Goal: Navigation & Orientation: Find specific page/section

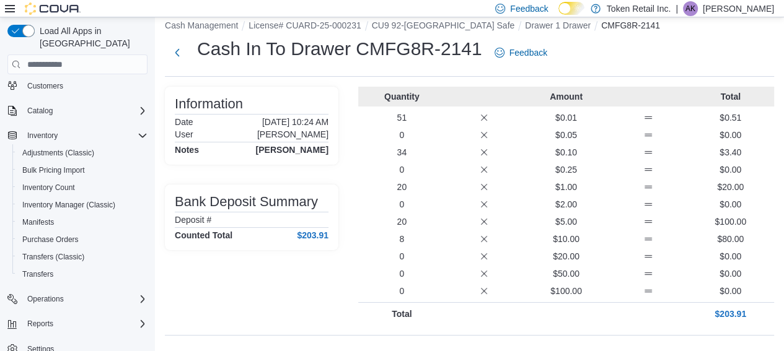
scroll to position [17, 0]
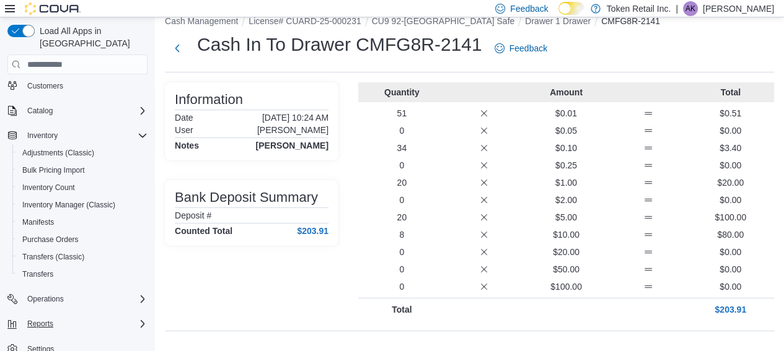
click at [140, 319] on icon "Complex example" at bounding box center [143, 324] width 10 height 10
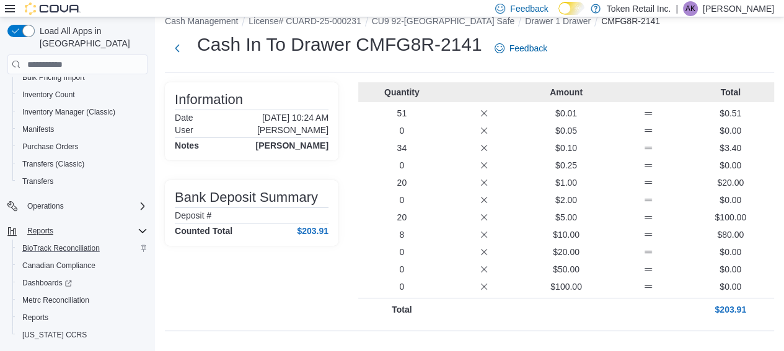
scroll to position [195, 0]
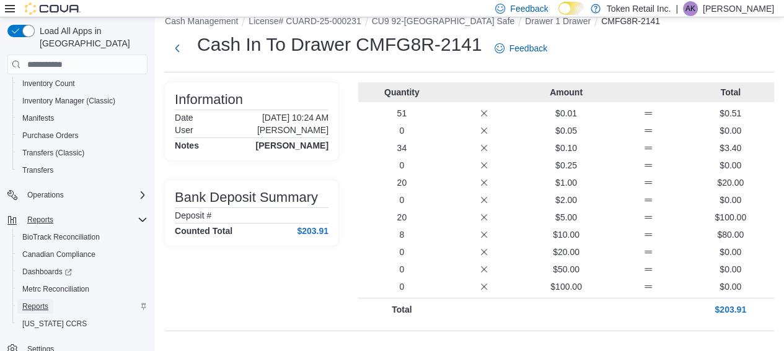
click at [31, 302] on span "Reports" at bounding box center [35, 307] width 26 height 10
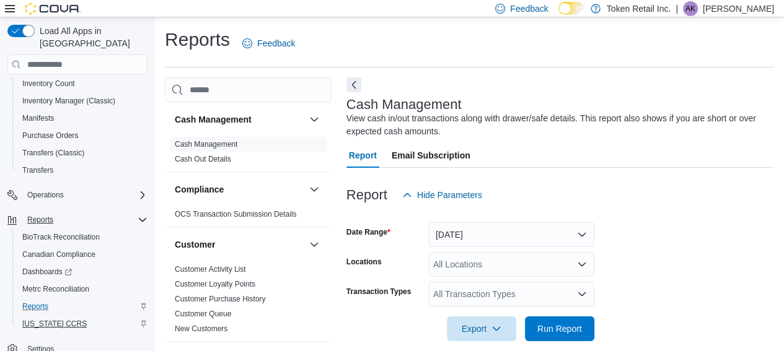
scroll to position [24, 0]
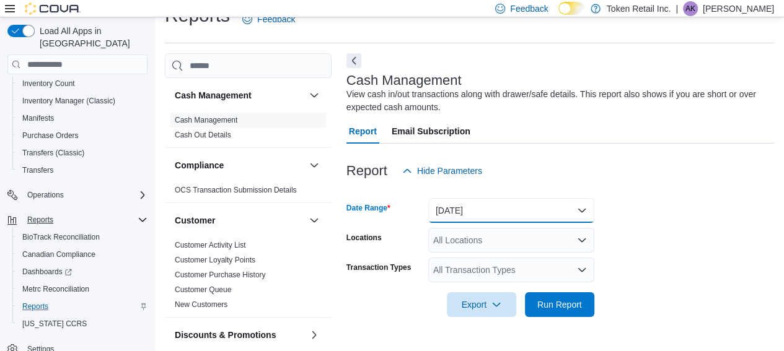
click at [577, 209] on button "[DATE]" at bounding box center [511, 210] width 166 height 25
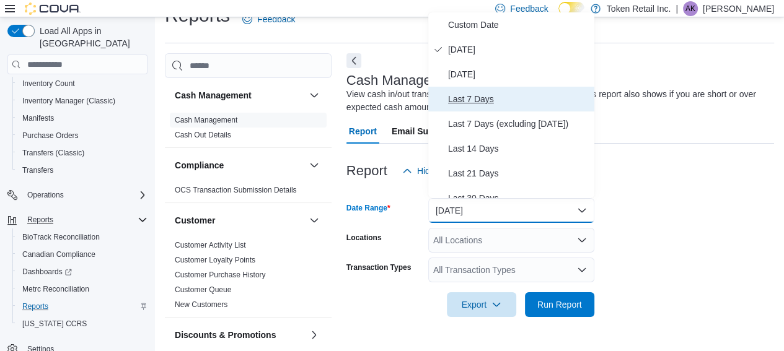
click at [475, 100] on span "Last 7 Days" at bounding box center [518, 99] width 141 height 15
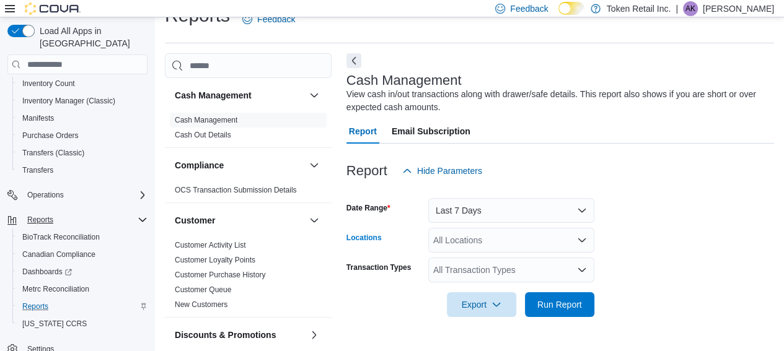
drag, startPoint x: 578, startPoint y: 241, endPoint x: 574, endPoint y: 232, distance: 9.4
click at [578, 239] on icon "Open list of options" at bounding box center [582, 240] width 10 height 10
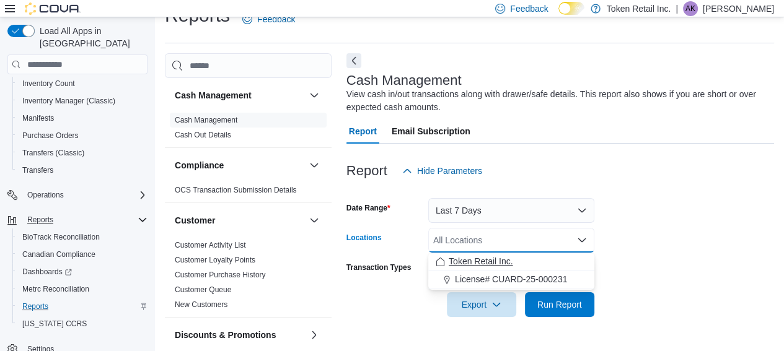
click at [493, 264] on span "Token Retail Inc." at bounding box center [481, 261] width 64 height 12
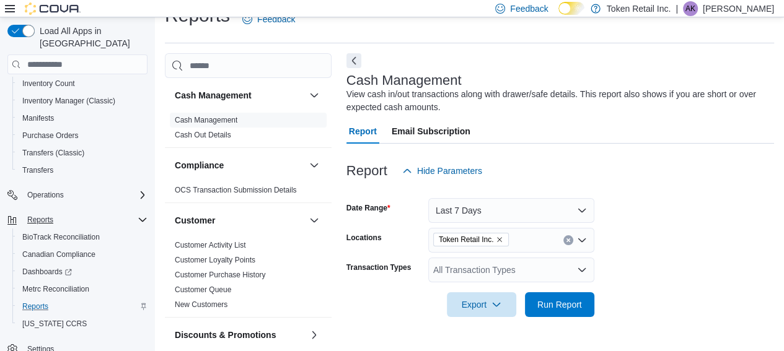
click at [626, 227] on form "Date Range Last 7 Days Locations Token Retail Inc. Transaction Types All Transa…" at bounding box center [560, 250] width 428 height 134
click at [579, 272] on icon "Open list of options" at bounding box center [582, 270] width 10 height 10
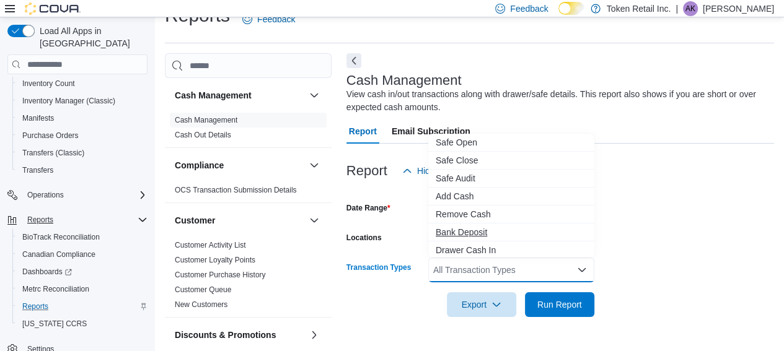
click at [465, 233] on span "Bank Deposit" at bounding box center [511, 232] width 151 height 12
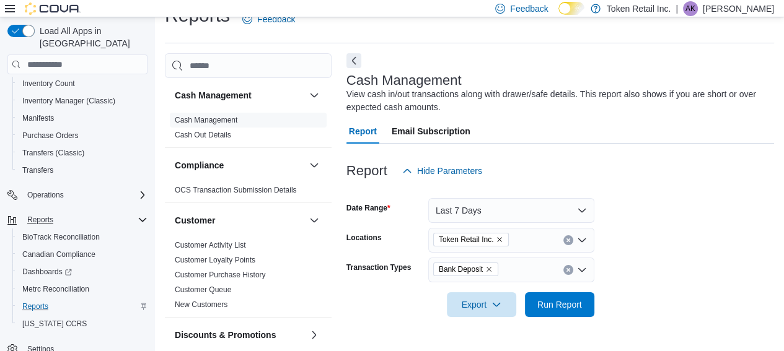
click at [668, 174] on div "Report Hide Parameters" at bounding box center [560, 171] width 428 height 25
click at [568, 301] on span "Run Report" at bounding box center [559, 304] width 45 height 12
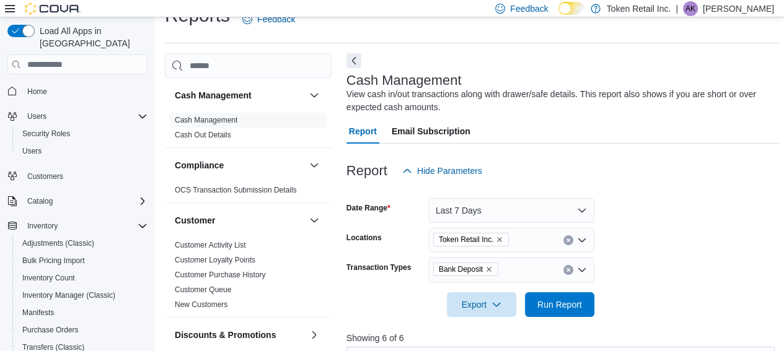
scroll to position [62, 0]
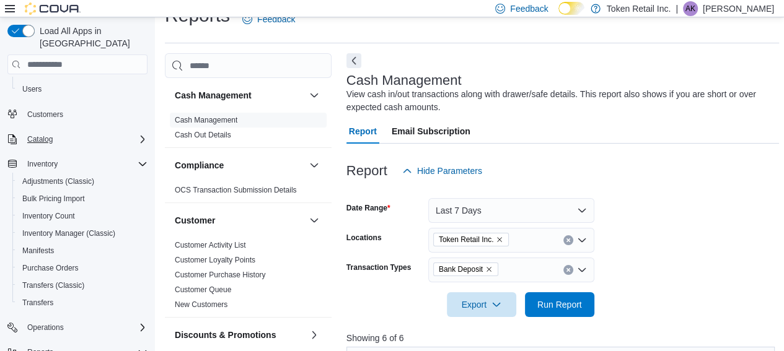
click at [141, 134] on icon "Complex example" at bounding box center [143, 139] width 10 height 10
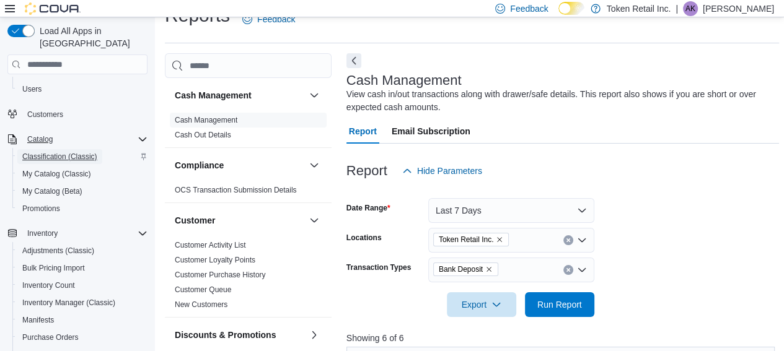
click at [55, 152] on span "Classification (Classic)" at bounding box center [59, 157] width 75 height 10
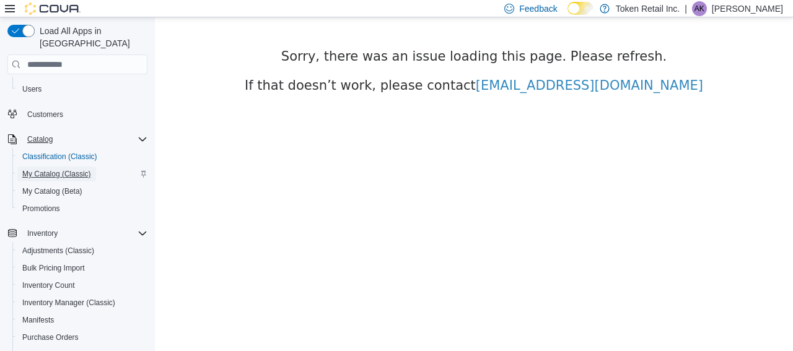
click at [43, 169] on span "My Catalog (Classic)" at bounding box center [56, 174] width 69 height 10
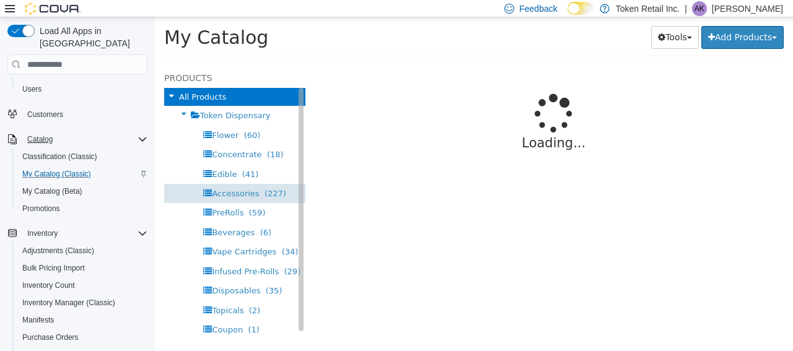
select select "**********"
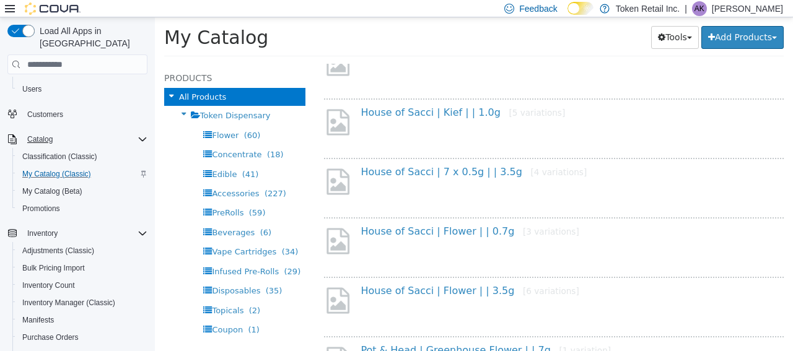
scroll to position [558, 0]
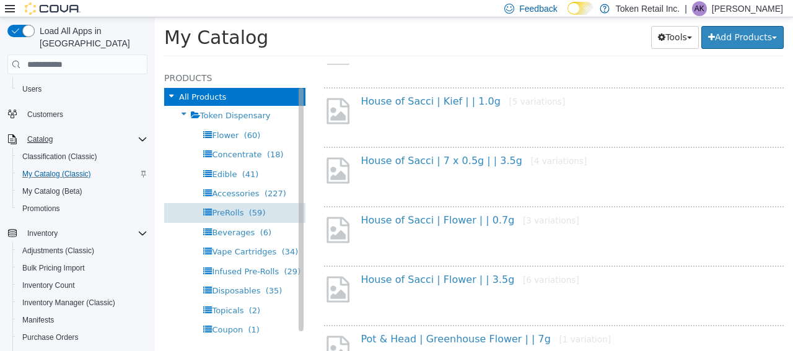
click at [232, 218] on div "PreRolls (59)" at bounding box center [234, 212] width 141 height 19
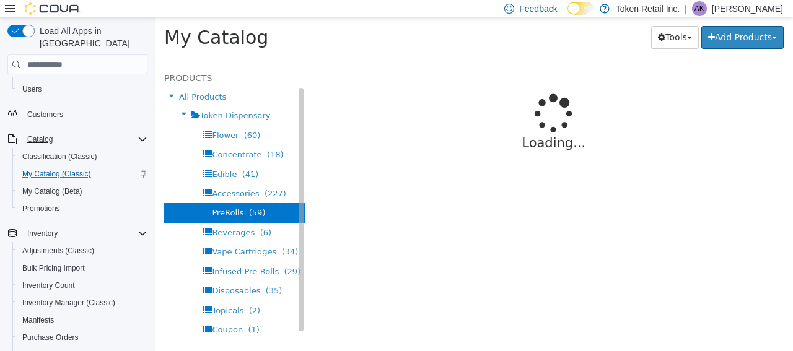
select select "**********"
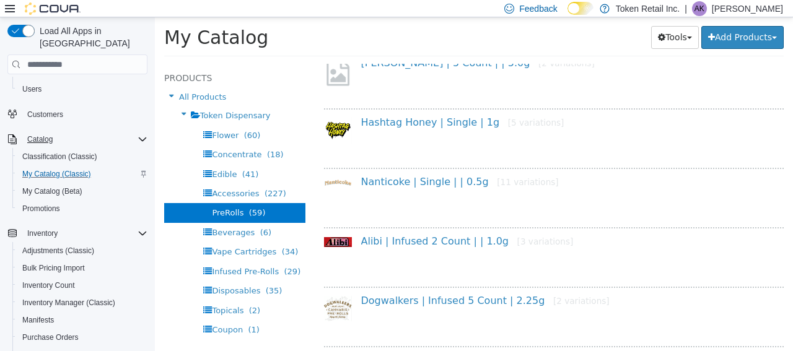
scroll to position [434, 0]
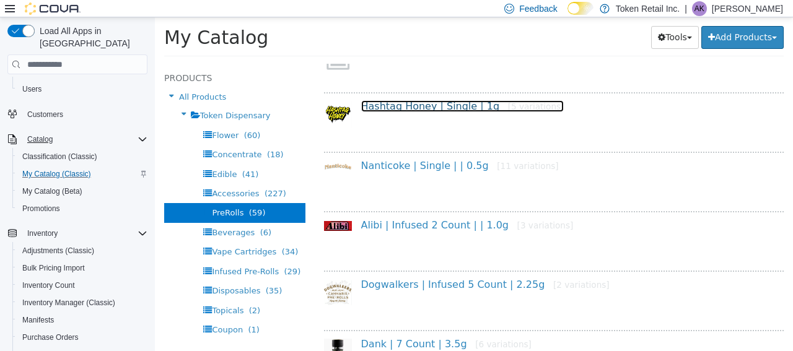
click at [407, 104] on link "Hashtag Honey | Single | 1g [5 variations]" at bounding box center [462, 106] width 203 height 12
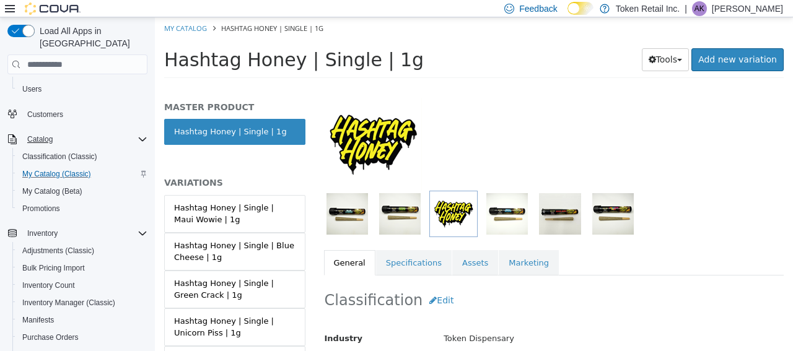
scroll to position [56, 0]
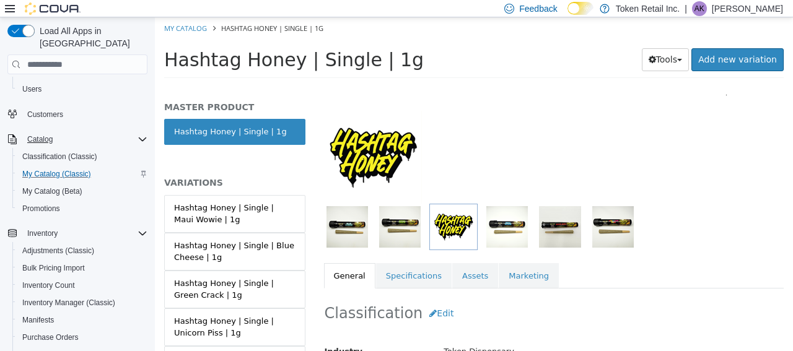
click at [412, 231] on img "button" at bounding box center [400, 227] width 42 height 42
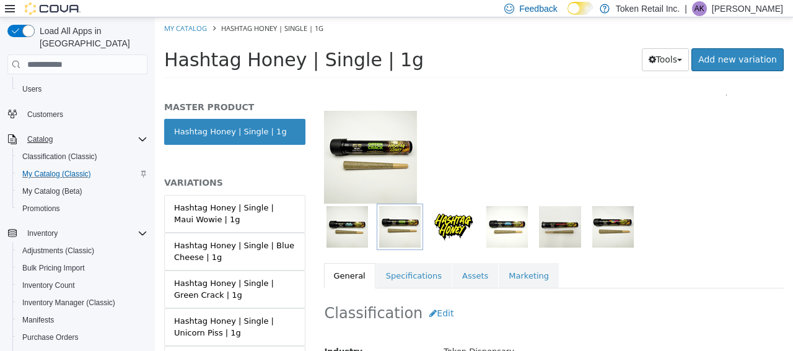
click at [340, 223] on img "button" at bounding box center [348, 227] width 42 height 42
click at [504, 209] on img "button" at bounding box center [507, 227] width 42 height 42
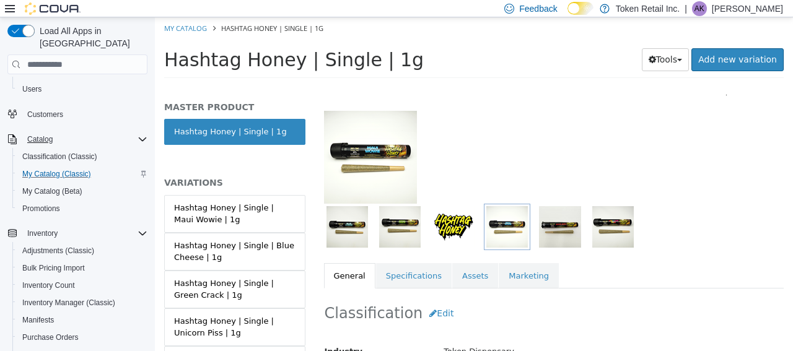
click at [372, 146] on img at bounding box center [370, 157] width 93 height 93
click at [372, 162] on img at bounding box center [370, 157] width 93 height 93
click at [374, 161] on img at bounding box center [370, 157] width 93 height 93
click at [385, 214] on img "button" at bounding box center [400, 227] width 42 height 42
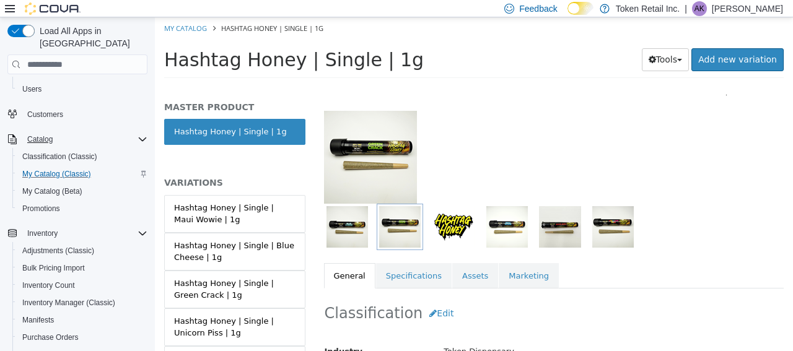
click at [387, 211] on img "button" at bounding box center [400, 227] width 42 height 42
click at [354, 214] on img "button" at bounding box center [348, 227] width 42 height 42
click at [539, 206] on div at bounding box center [560, 227] width 47 height 46
click at [544, 207] on img "button" at bounding box center [560, 227] width 42 height 42
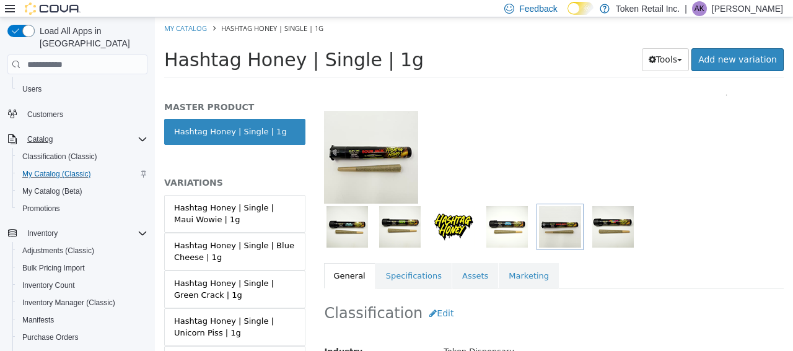
drag, startPoint x: 544, startPoint y: 206, endPoint x: 553, endPoint y: 212, distance: 10.3
click at [547, 209] on div at bounding box center [560, 227] width 47 height 46
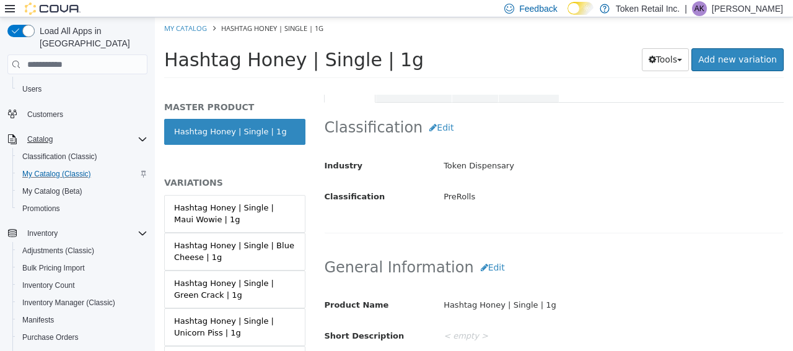
scroll to position [0, 0]
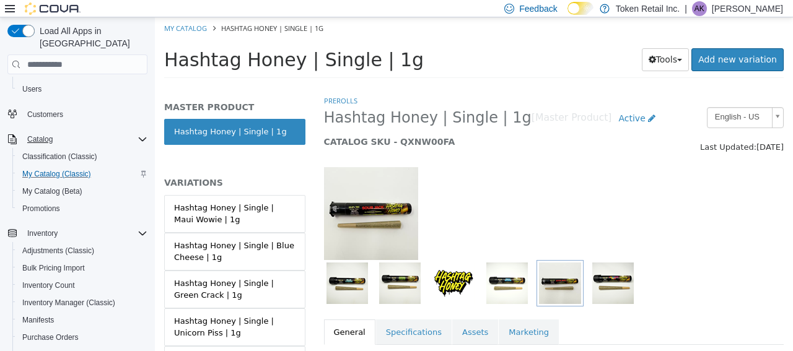
select select "**********"
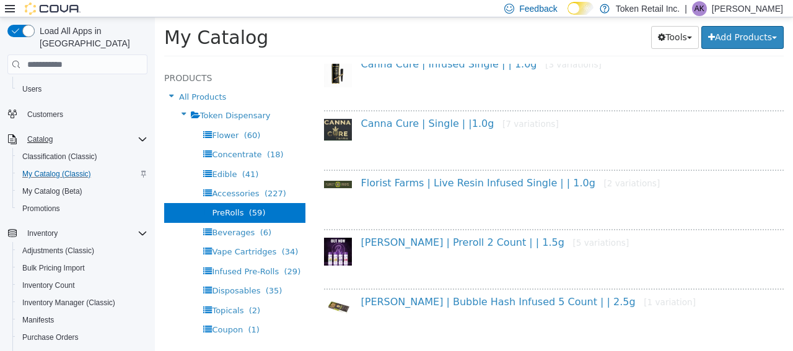
scroll to position [1130, 0]
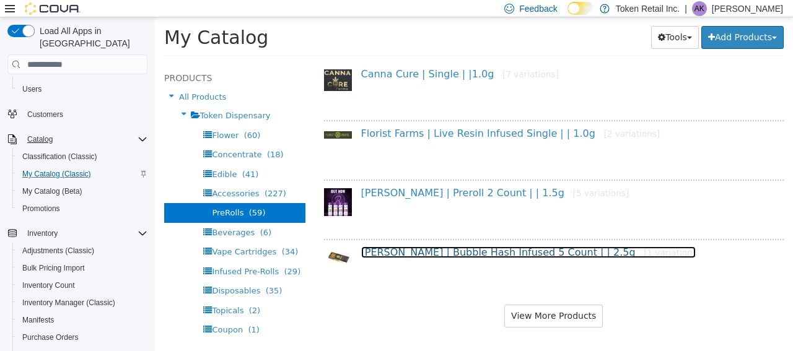
click at [480, 247] on link "[PERSON_NAME] | Bubble Hash Infused 5 Count | | 2.5g [1 variation]" at bounding box center [528, 253] width 335 height 12
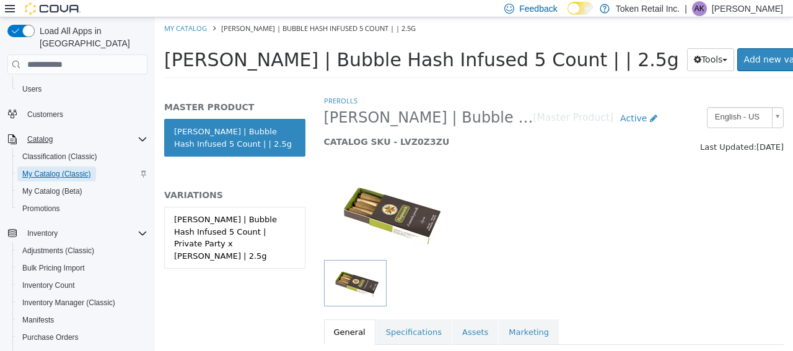
click at [37, 169] on span "My Catalog (Classic)" at bounding box center [56, 174] width 69 height 10
select select "**********"
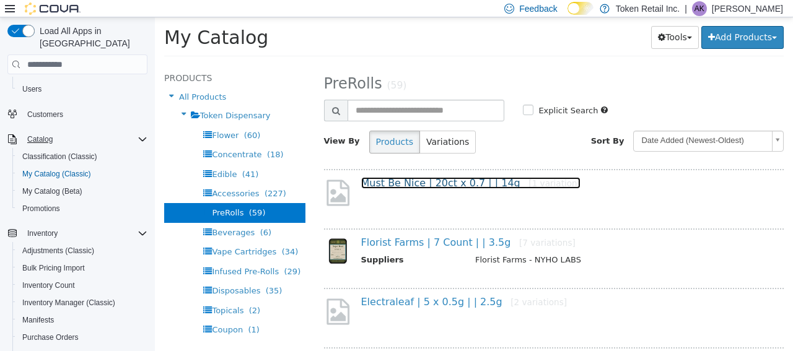
click at [384, 187] on link "Must Be Nice | 20ct x 0.7 | | 14g [1 variation]" at bounding box center [471, 183] width 220 height 12
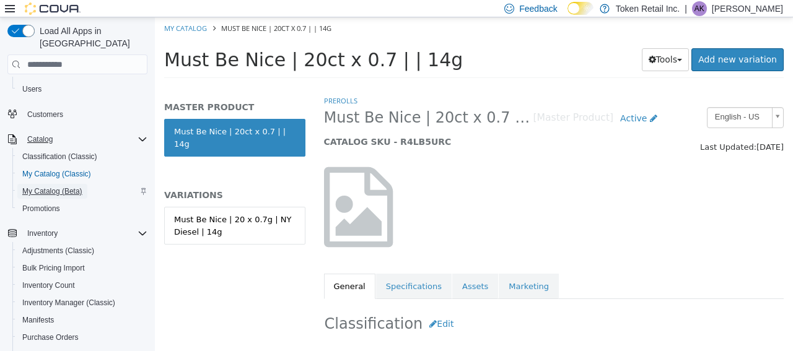
click at [53, 187] on span "My Catalog (Beta)" at bounding box center [52, 192] width 60 height 10
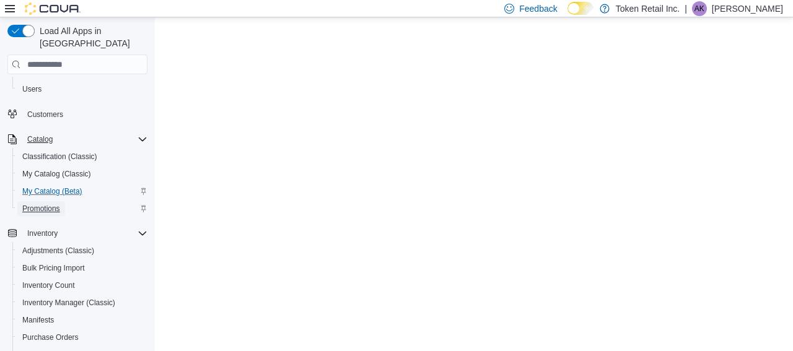
click at [54, 204] on span "Promotions" at bounding box center [41, 209] width 38 height 10
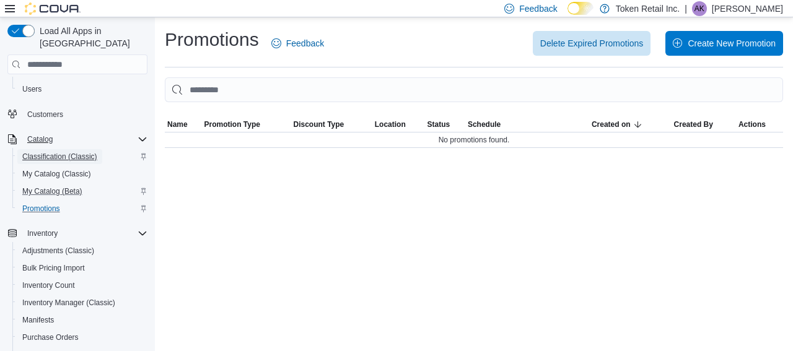
click at [36, 152] on span "Classification (Classic)" at bounding box center [59, 157] width 75 height 10
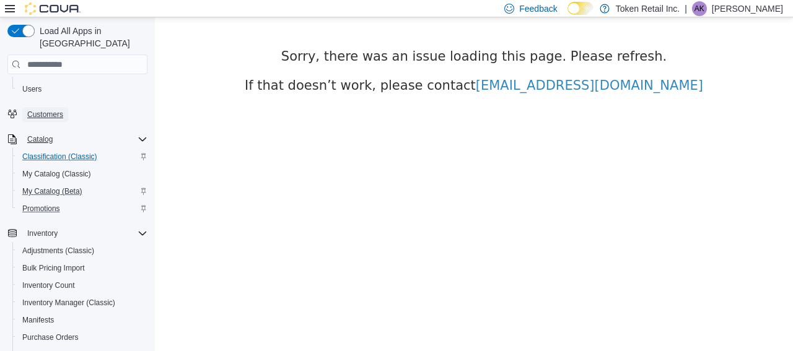
click at [38, 110] on span "Customers" at bounding box center [45, 115] width 36 height 10
